Goal: Information Seeking & Learning: Learn about a topic

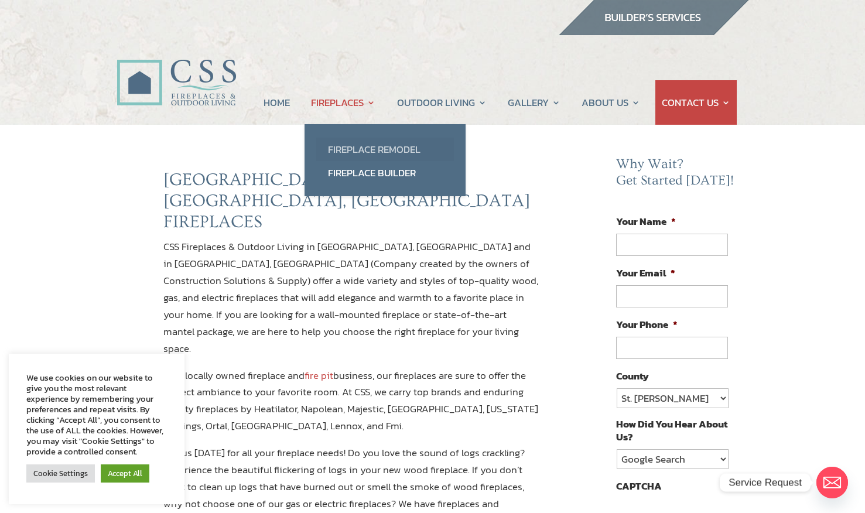
click at [368, 146] on link "Fireplace Remodel" at bounding box center [385, 149] width 138 height 23
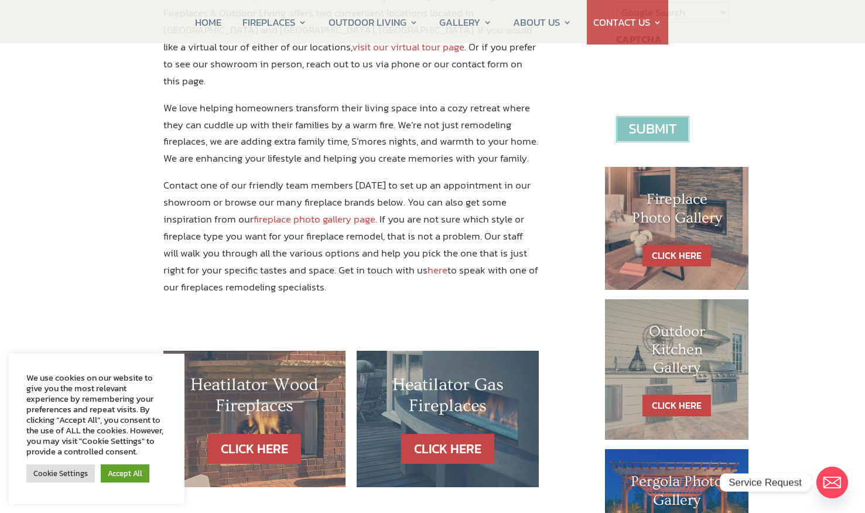
scroll to position [527, 0]
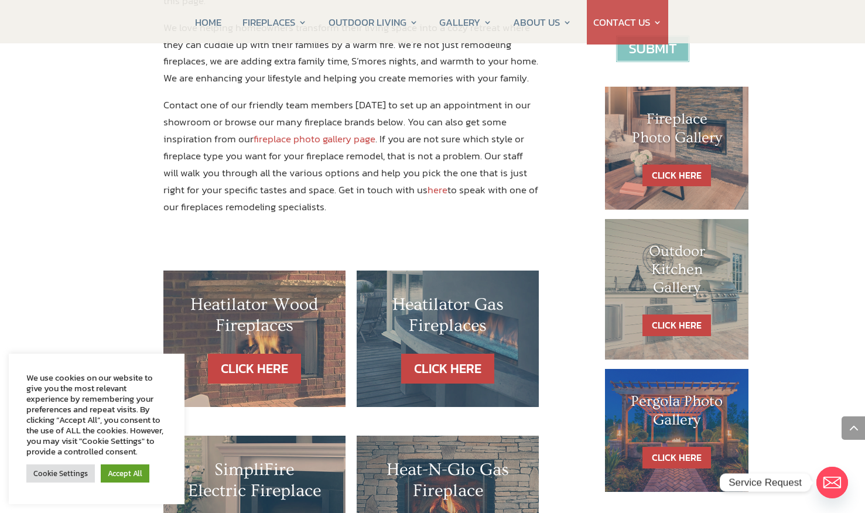
click at [684, 140] on h1 "Fireplace Photo Gallery" at bounding box center [676, 131] width 97 height 42
click at [676, 172] on link "CLICK HERE" at bounding box center [676, 175] width 68 height 22
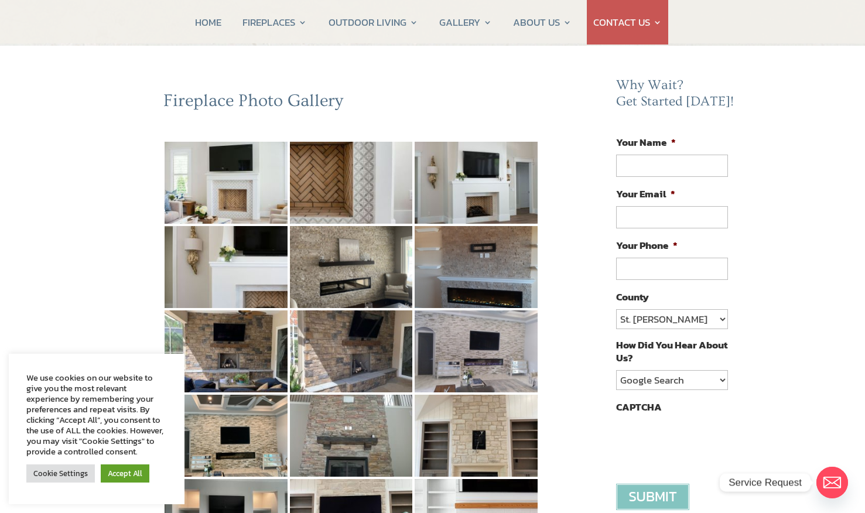
scroll to position [95, 0]
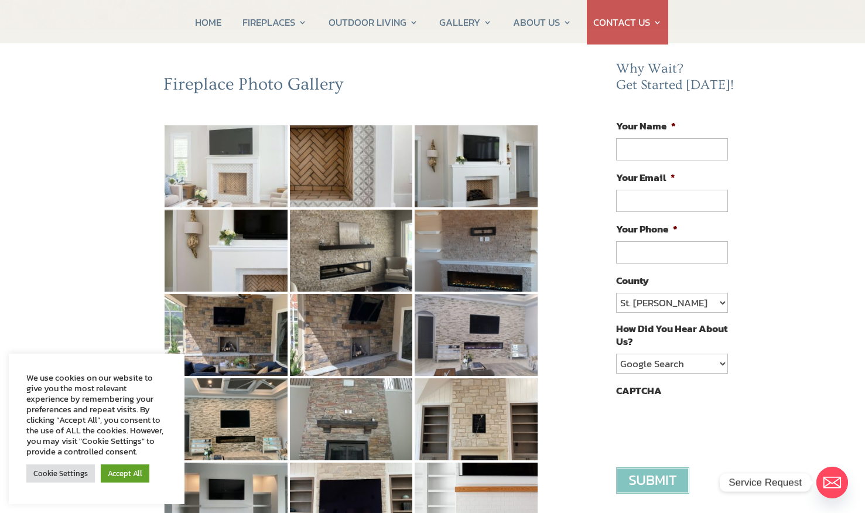
click at [242, 173] on img at bounding box center [225, 166] width 123 height 82
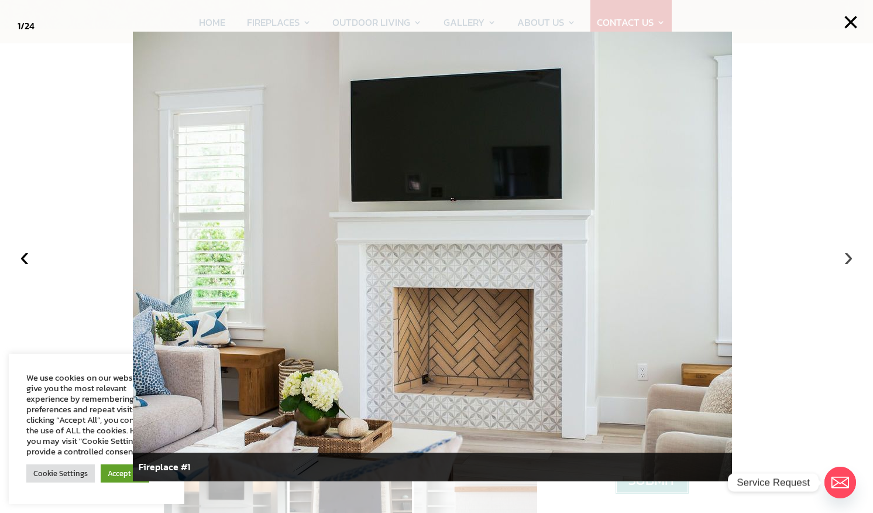
click at [849, 258] on button "›" at bounding box center [849, 257] width 26 height 26
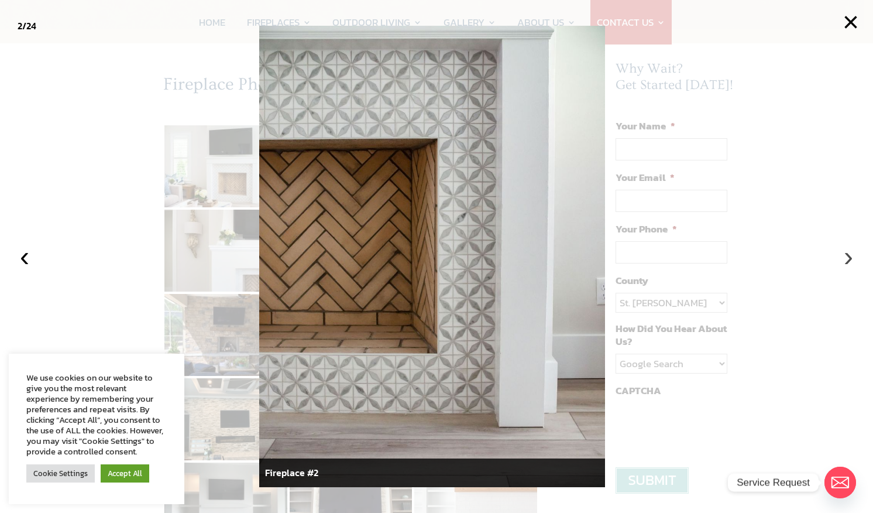
click at [848, 257] on button "›" at bounding box center [849, 257] width 26 height 26
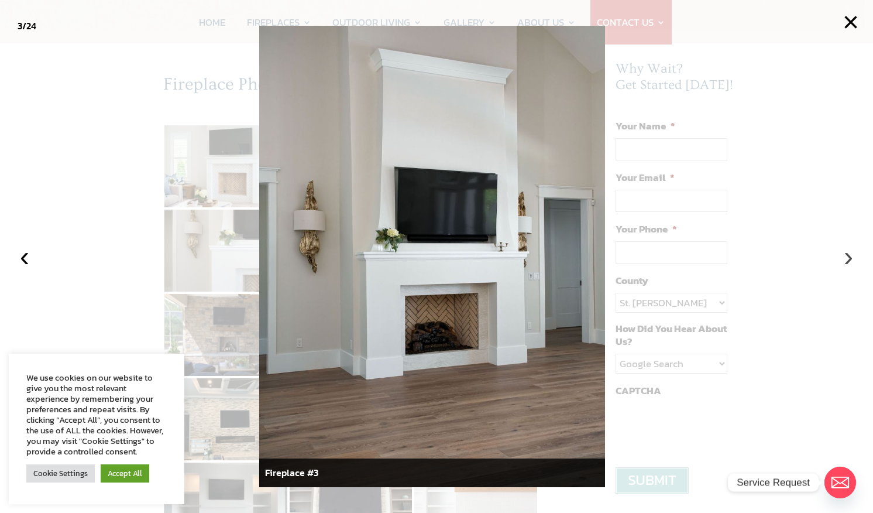
click at [848, 257] on button "›" at bounding box center [849, 257] width 26 height 26
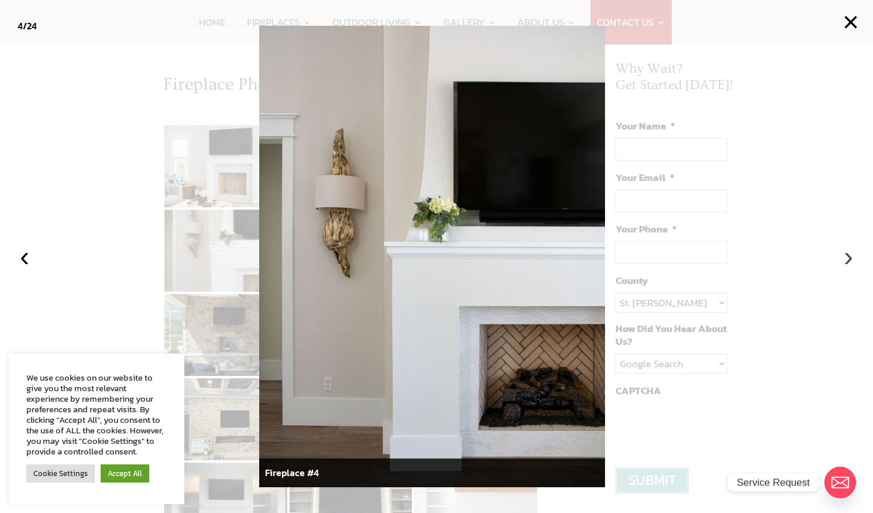
click at [848, 258] on button "›" at bounding box center [849, 257] width 26 height 26
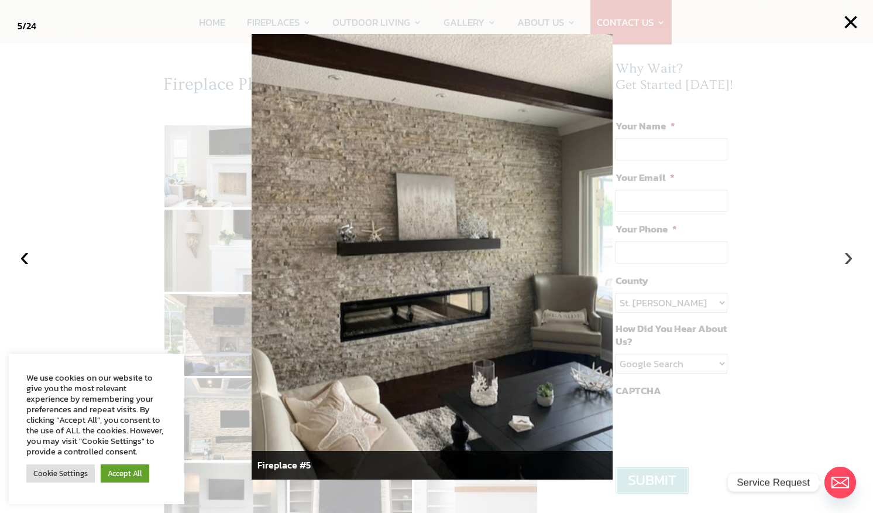
click at [849, 258] on button "›" at bounding box center [849, 257] width 26 height 26
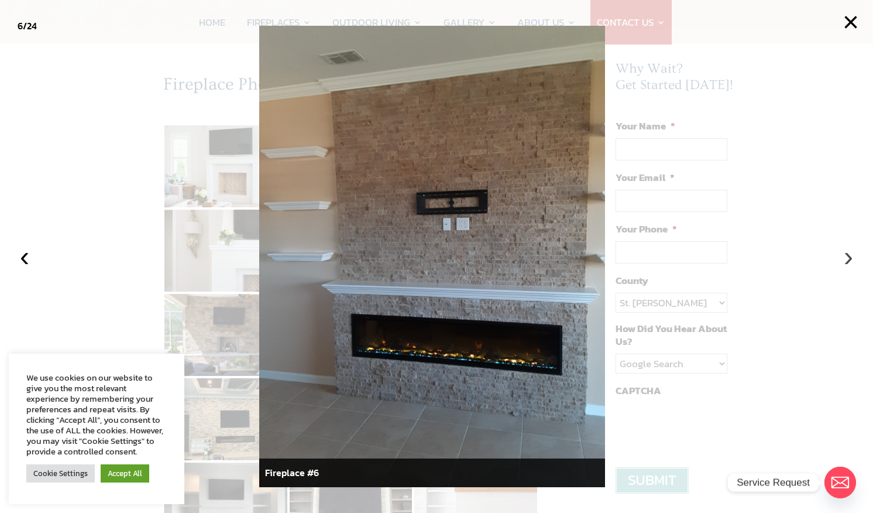
click at [849, 257] on button "›" at bounding box center [849, 257] width 26 height 26
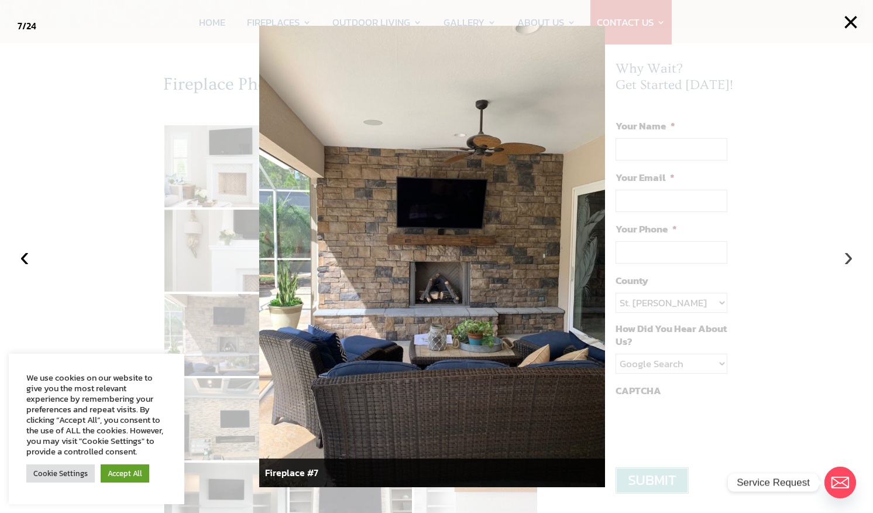
click at [849, 257] on button "›" at bounding box center [849, 257] width 26 height 26
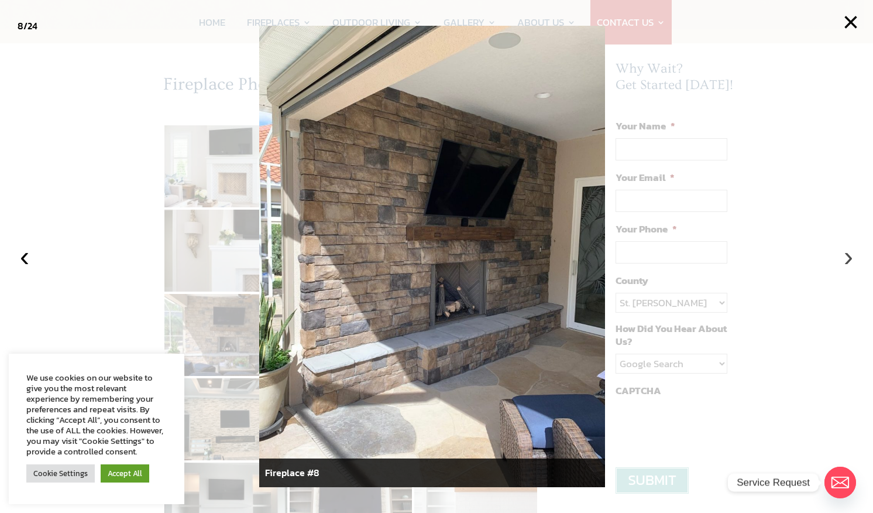
click at [849, 258] on button "›" at bounding box center [849, 257] width 26 height 26
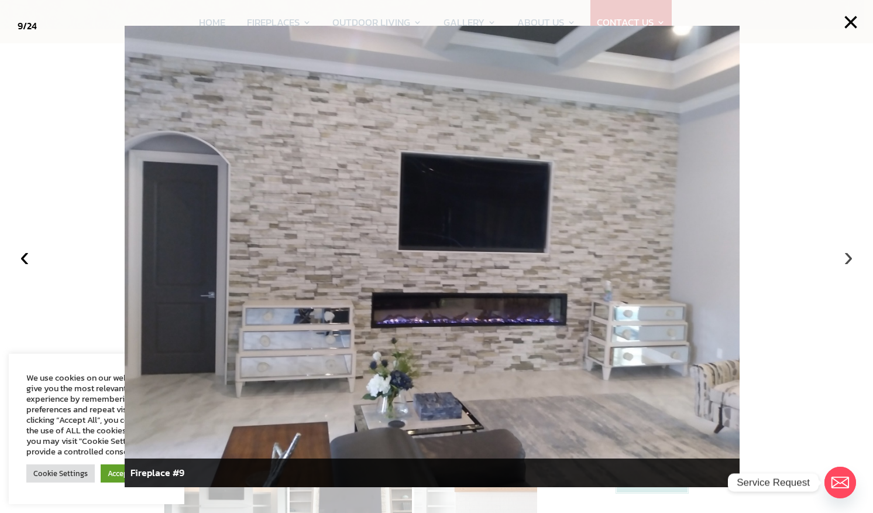
click at [849, 258] on button "›" at bounding box center [849, 257] width 26 height 26
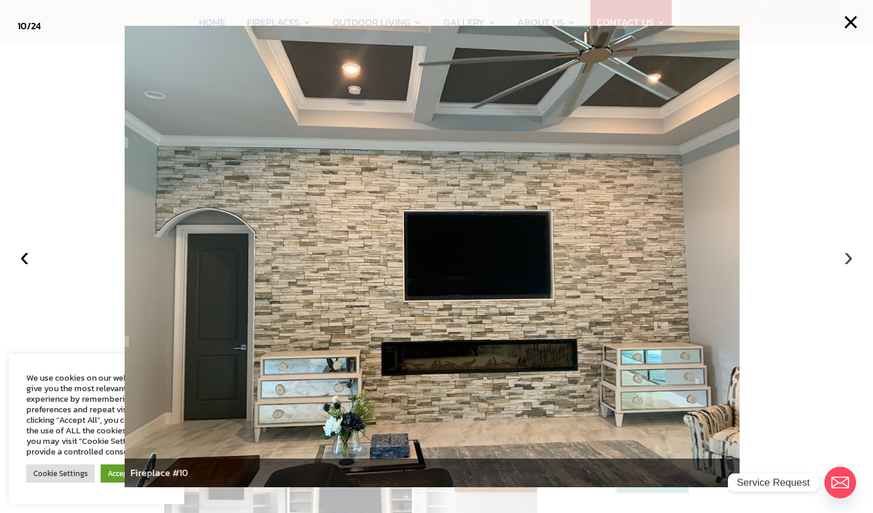
click at [850, 258] on button "›" at bounding box center [849, 257] width 26 height 26
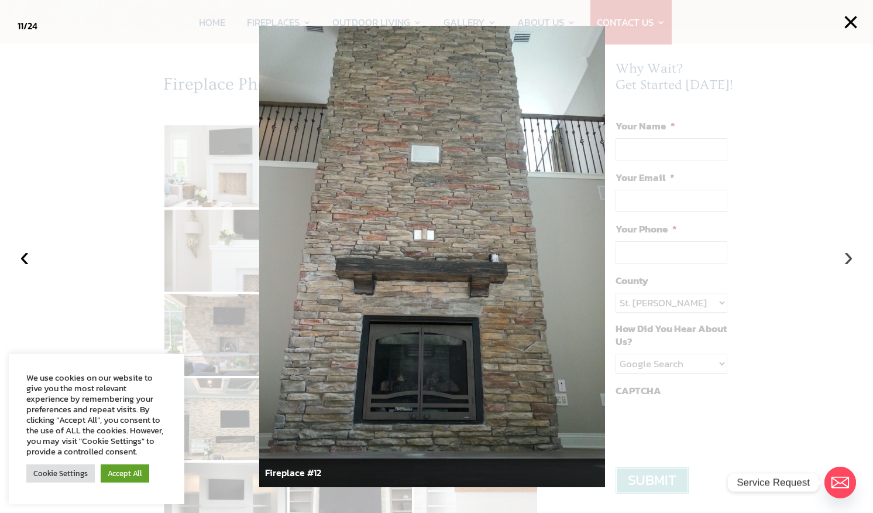
click at [850, 258] on button "›" at bounding box center [849, 257] width 26 height 26
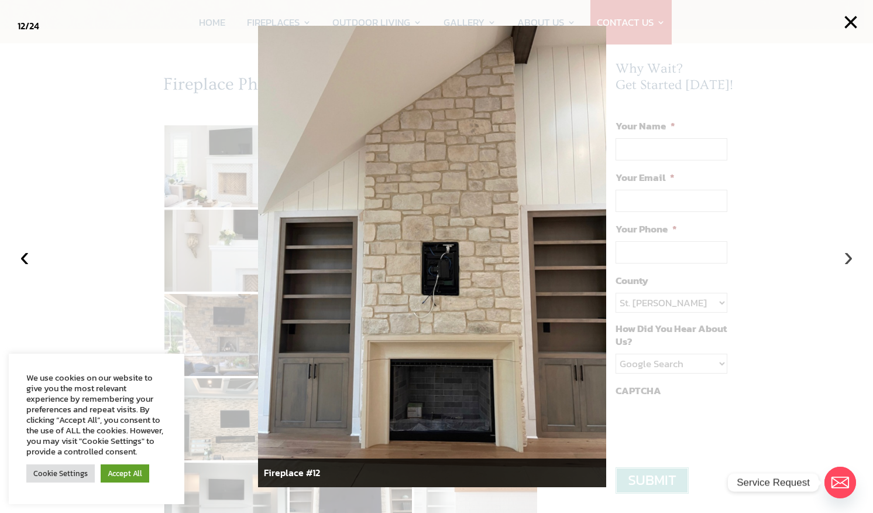
click at [849, 257] on button "›" at bounding box center [849, 257] width 26 height 26
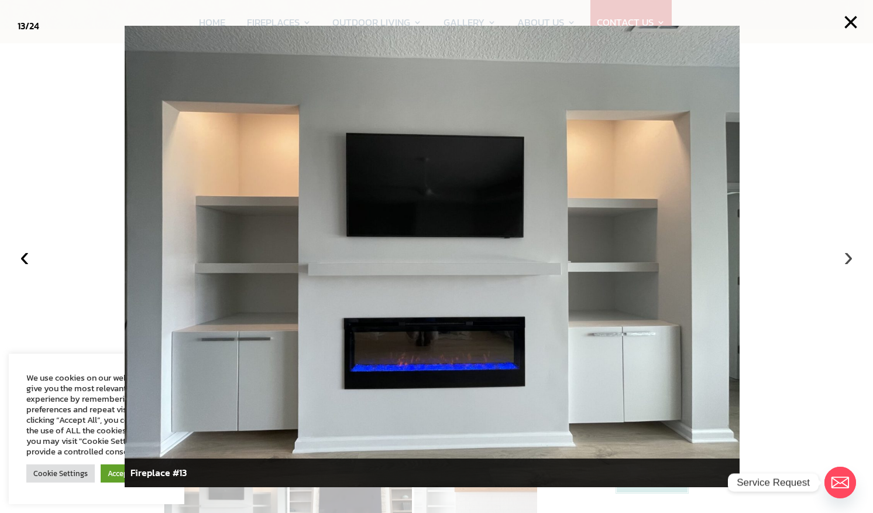
click at [849, 257] on button "›" at bounding box center [849, 257] width 26 height 26
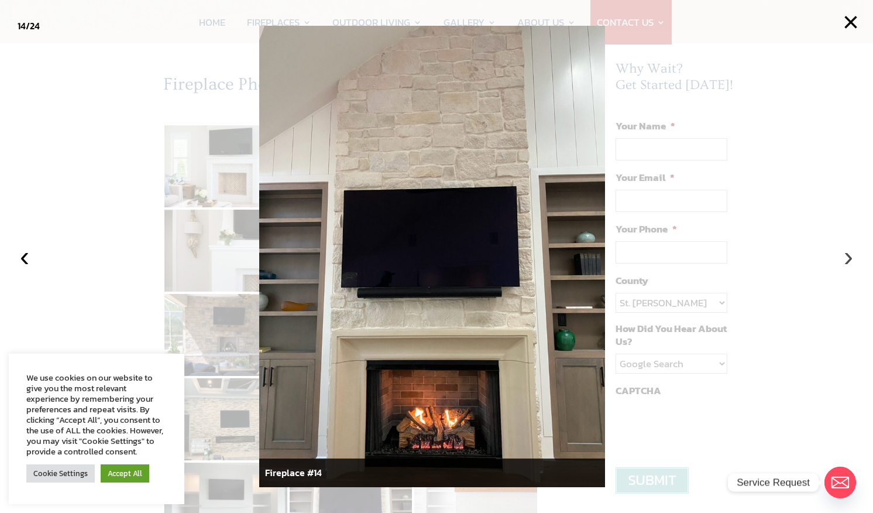
click at [849, 257] on button "›" at bounding box center [849, 257] width 26 height 26
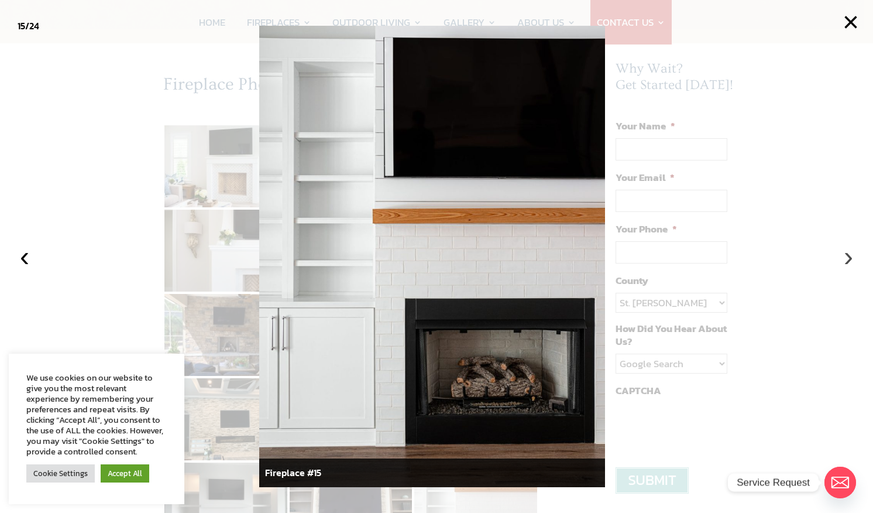
click at [849, 257] on button "›" at bounding box center [849, 257] width 26 height 26
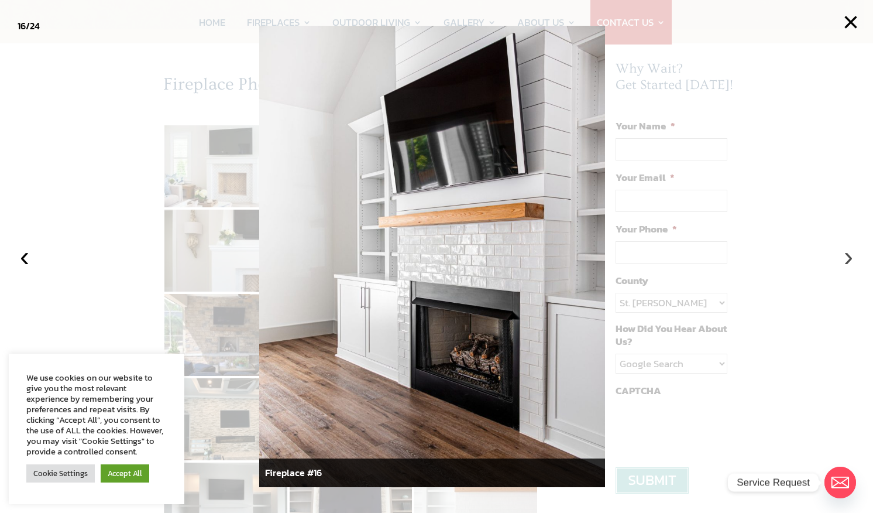
click at [850, 257] on button "›" at bounding box center [849, 257] width 26 height 26
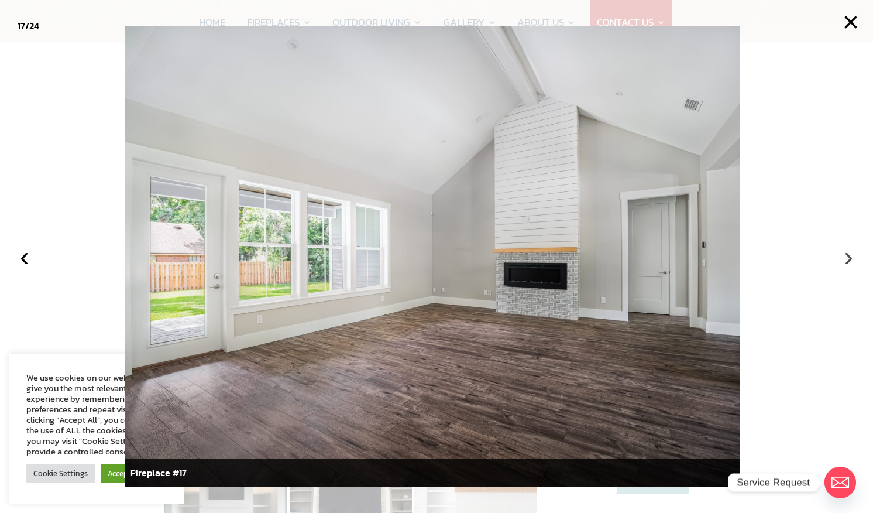
click at [850, 257] on button "›" at bounding box center [849, 257] width 26 height 26
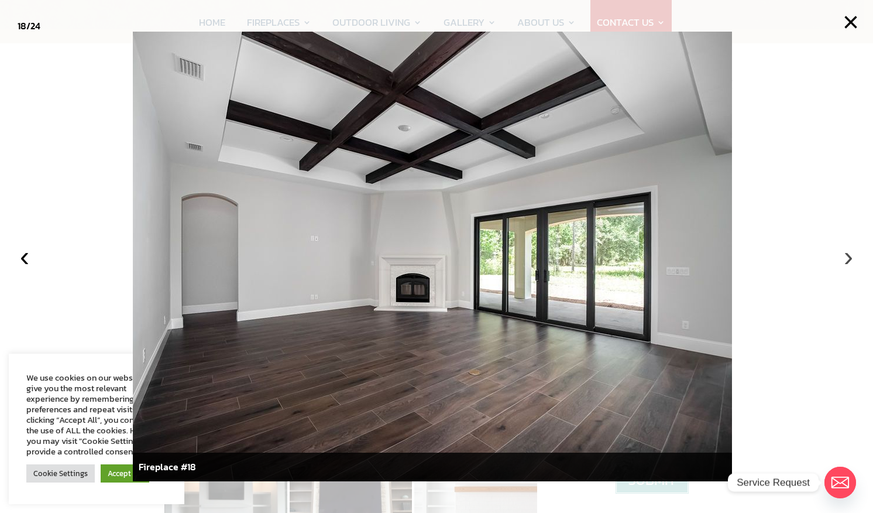
click at [850, 257] on button "›" at bounding box center [849, 257] width 26 height 26
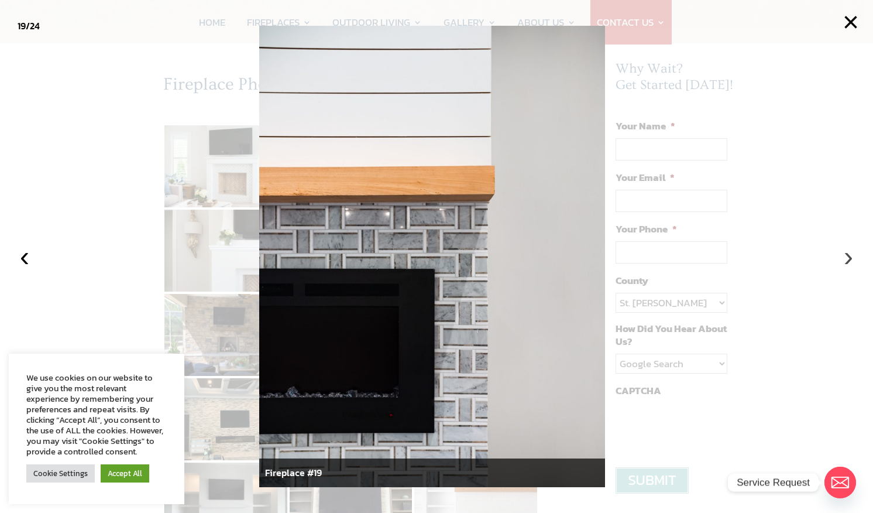
click at [850, 257] on button "›" at bounding box center [849, 257] width 26 height 26
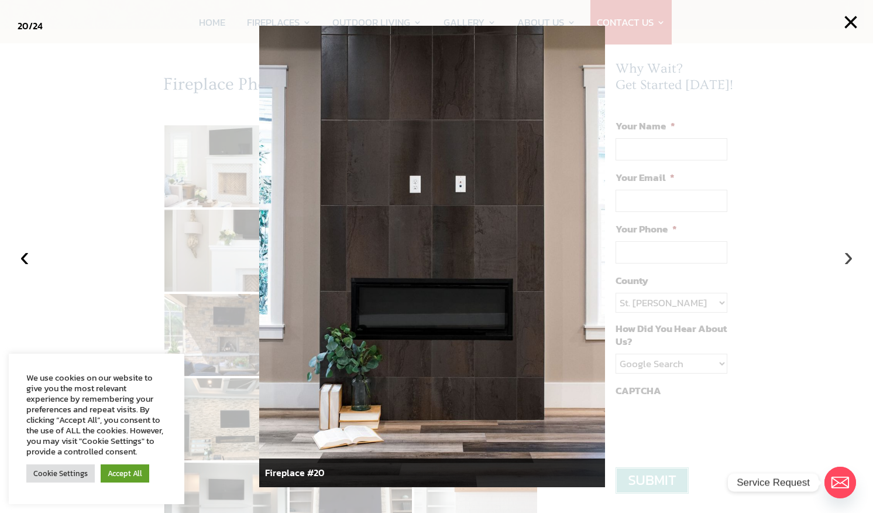
click at [850, 257] on button "›" at bounding box center [849, 257] width 26 height 26
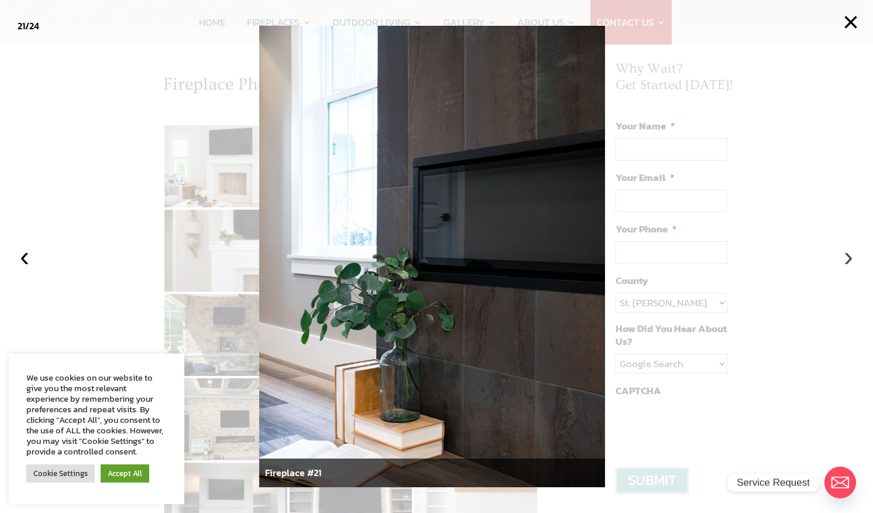
click at [850, 257] on button "›" at bounding box center [849, 257] width 26 height 26
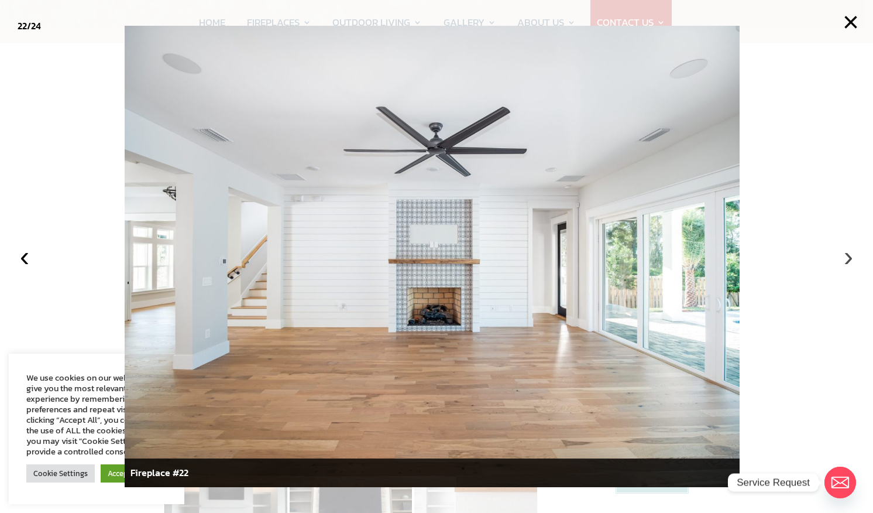
click at [850, 257] on button "›" at bounding box center [849, 257] width 26 height 26
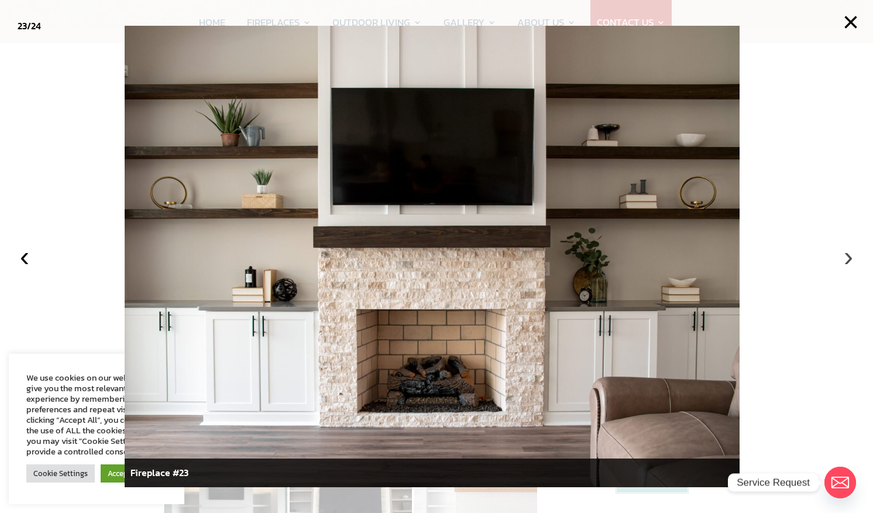
click at [850, 257] on button "›" at bounding box center [849, 257] width 26 height 26
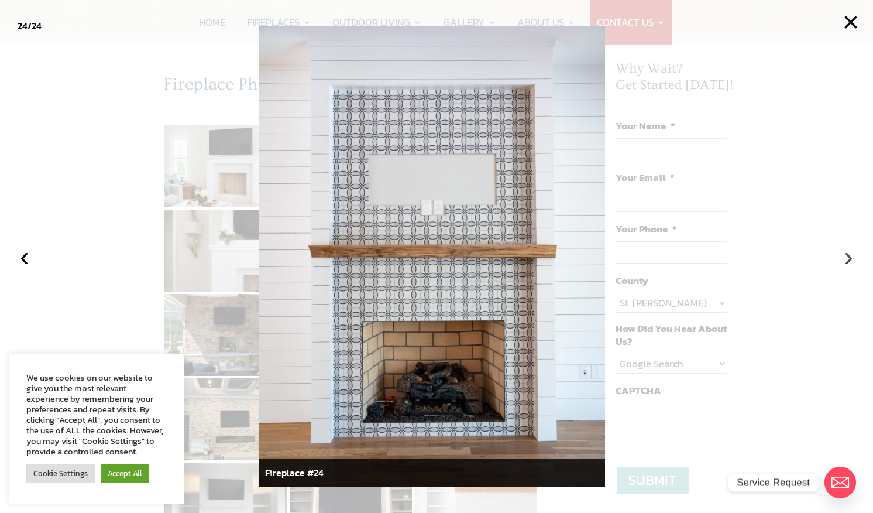
click at [851, 257] on button "›" at bounding box center [849, 257] width 26 height 26
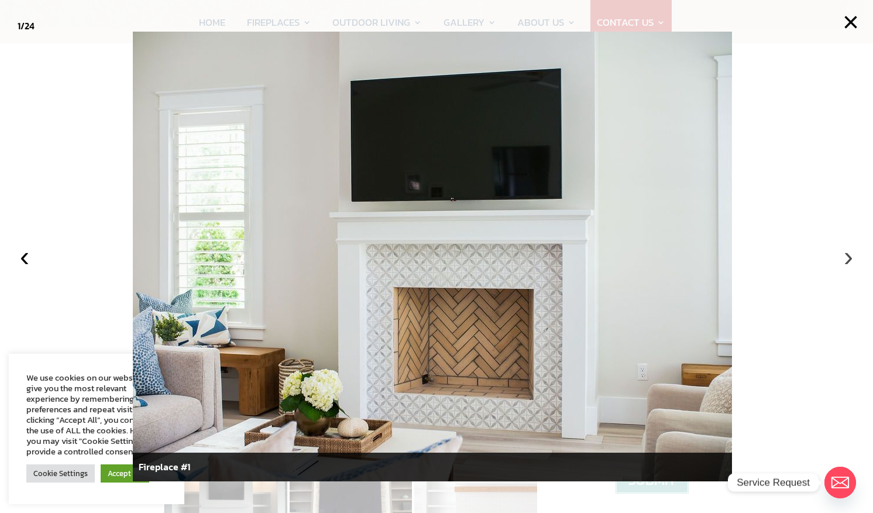
click at [851, 257] on button "›" at bounding box center [849, 257] width 26 height 26
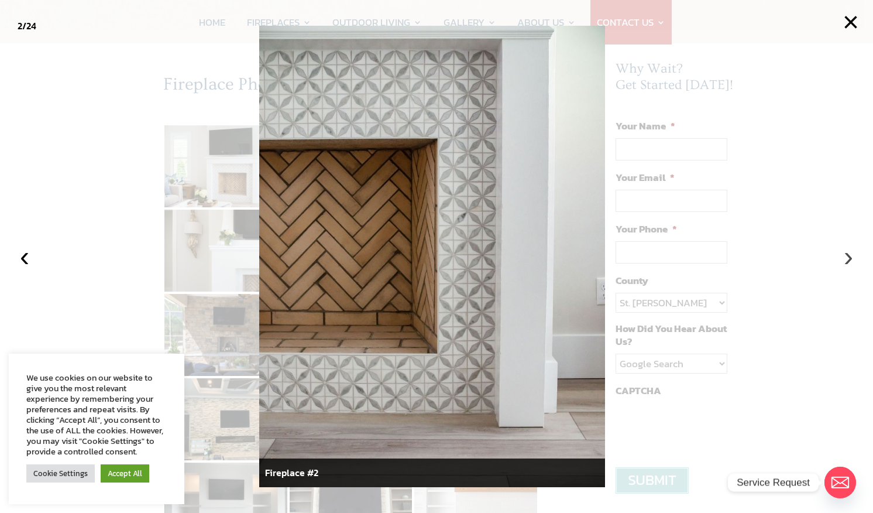
click at [850, 257] on button "›" at bounding box center [849, 257] width 26 height 26
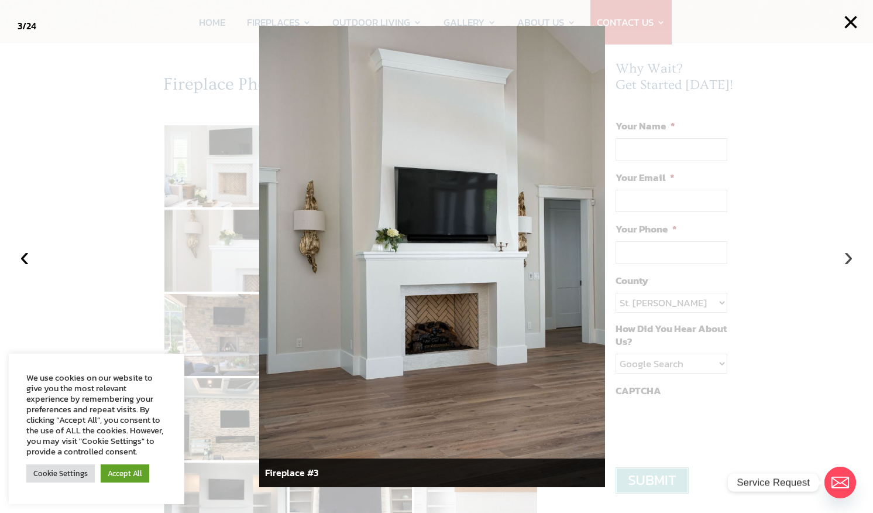
click at [850, 257] on button "›" at bounding box center [849, 257] width 26 height 26
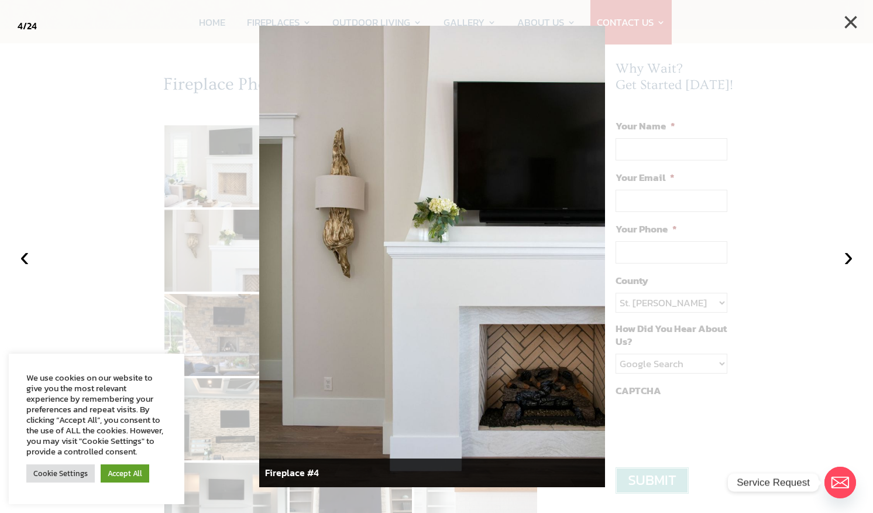
click at [853, 18] on button "×" at bounding box center [851, 22] width 26 height 26
